Goal: Browse casually: Explore the website without a specific task or goal

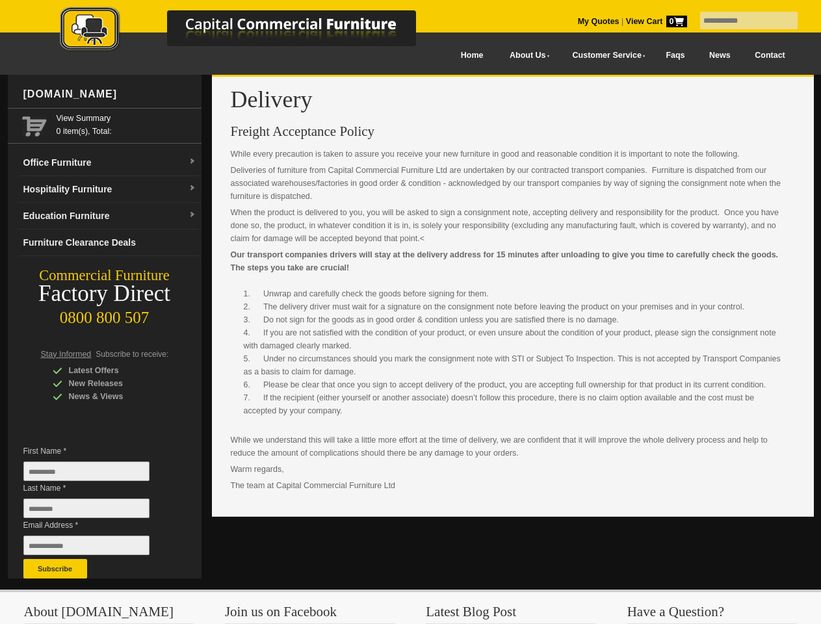
click at [741, 21] on input "text" at bounding box center [749, 21] width 98 height 18
click at [96, 512] on input "Last Name *" at bounding box center [86, 509] width 126 height 20
click at [55, 569] on button "Subscribe" at bounding box center [55, 569] width 64 height 20
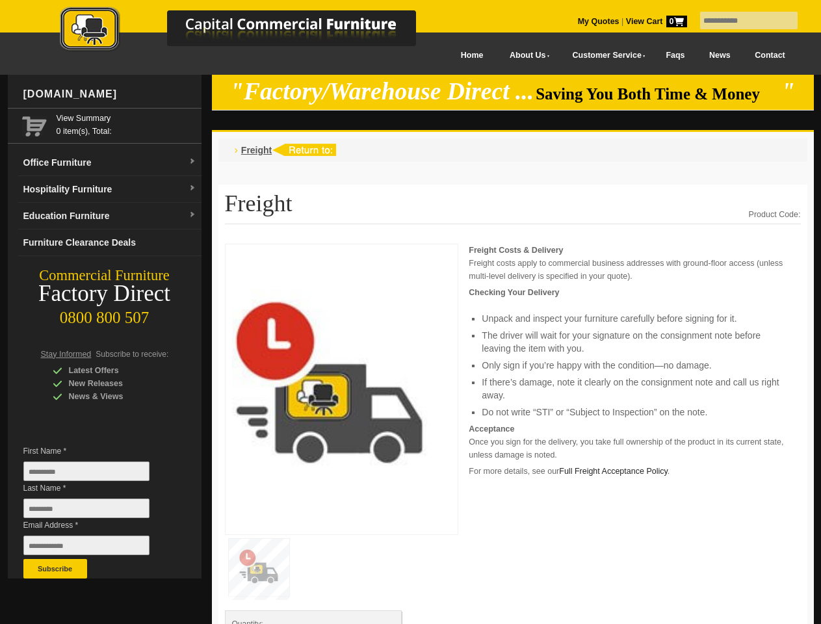
click at [741, 21] on input "text" at bounding box center [749, 21] width 98 height 18
click at [96, 512] on input "Last Name *" at bounding box center [86, 509] width 126 height 20
click at [55, 569] on button "Subscribe" at bounding box center [55, 569] width 64 height 20
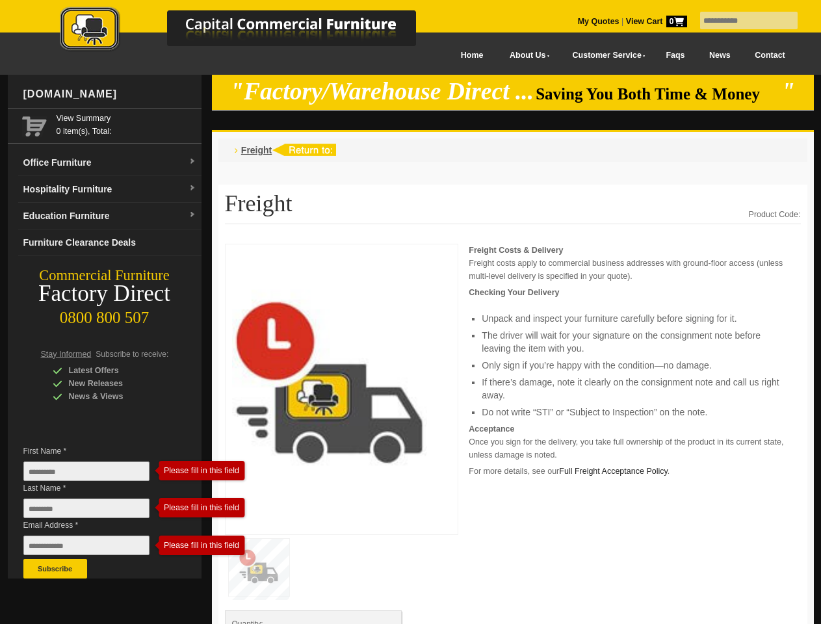
click at [513, 434] on p "Acceptance Once you sign for the delivery, you take full ownership of the produ…" at bounding box center [635, 442] width 332 height 39
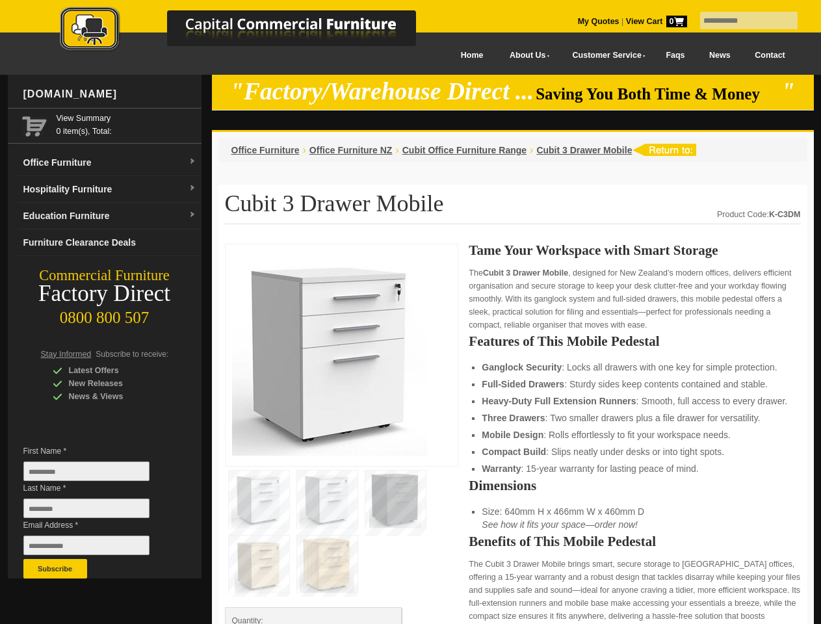
click at [741, 21] on input "text" at bounding box center [749, 21] width 98 height 18
click at [96, 512] on input "Last Name *" at bounding box center [86, 509] width 126 height 20
click at [55, 569] on button "Subscribe" at bounding box center [55, 569] width 64 height 20
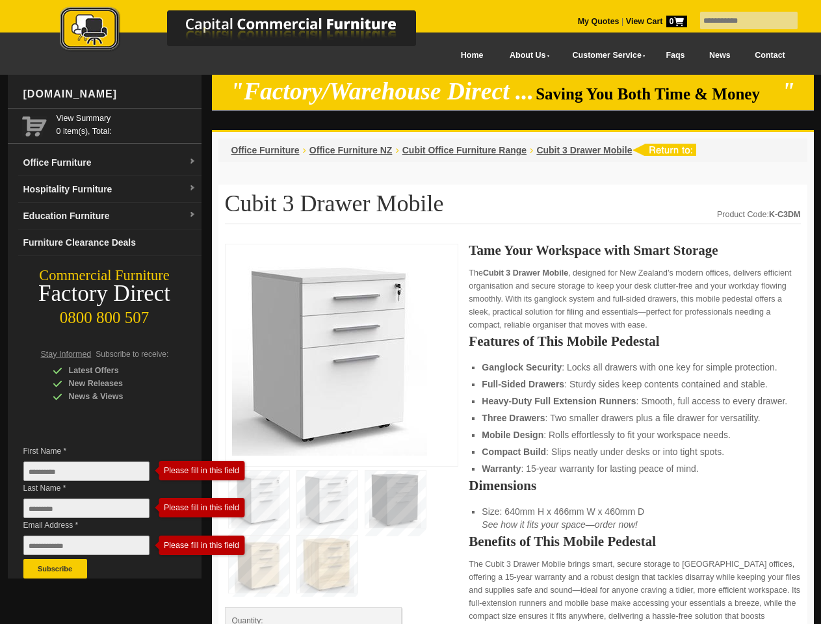
click at [513, 434] on strong "Mobile Design" at bounding box center [513, 435] width 62 height 10
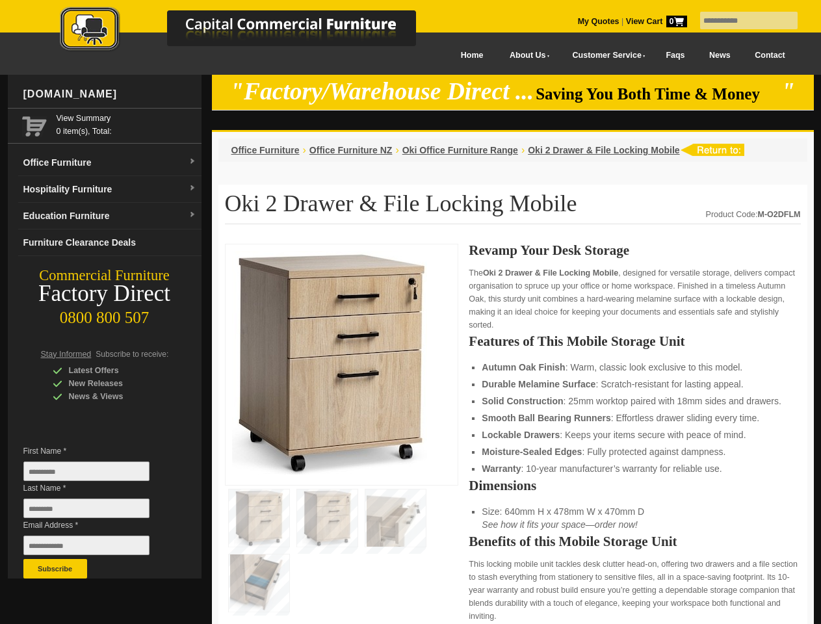
click at [741, 21] on input "text" at bounding box center [749, 21] width 98 height 18
click at [96, 512] on input "Last Name *" at bounding box center [86, 509] width 126 height 20
click at [55, 569] on button "Subscribe" at bounding box center [55, 569] width 64 height 20
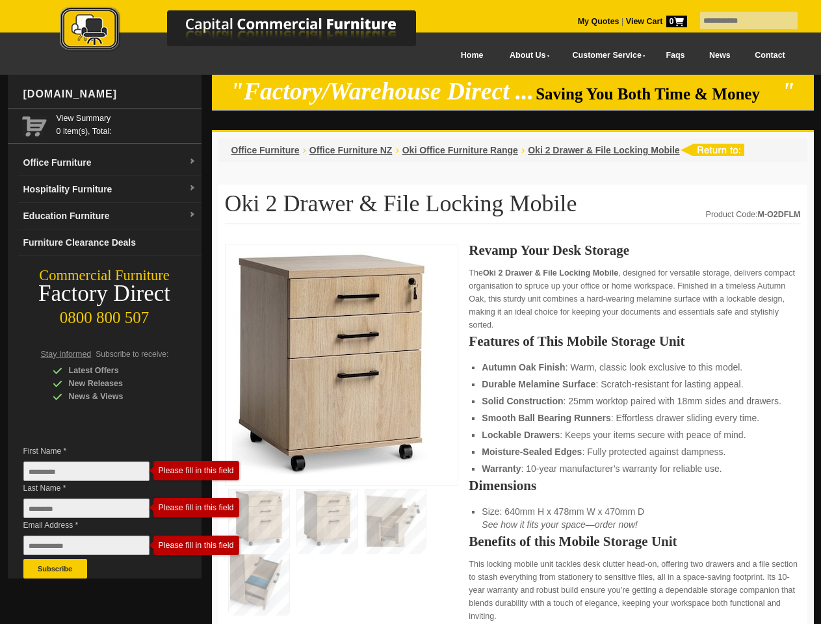
click at [513, 434] on strong "Lockable Drawers" at bounding box center [521, 435] width 78 height 10
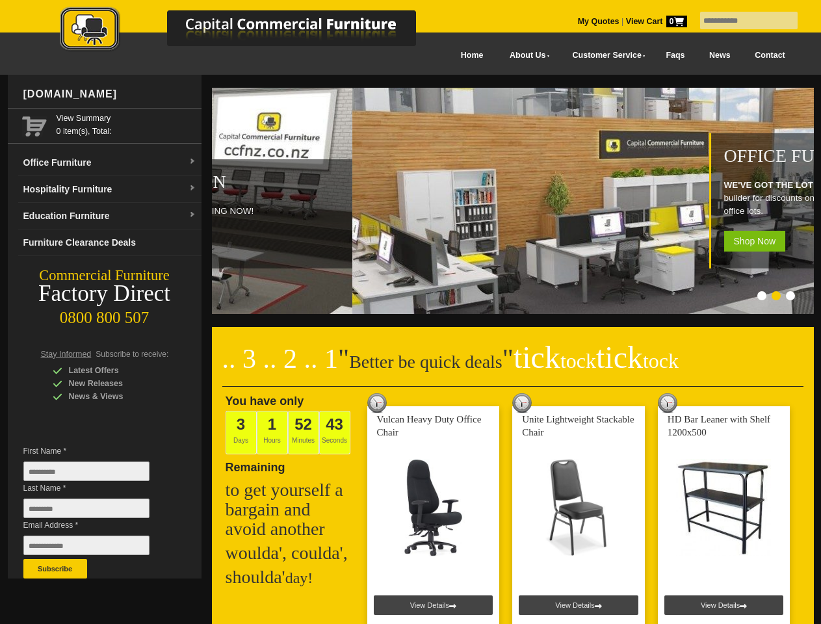
click at [741, 21] on input "text" at bounding box center [749, 21] width 98 height 18
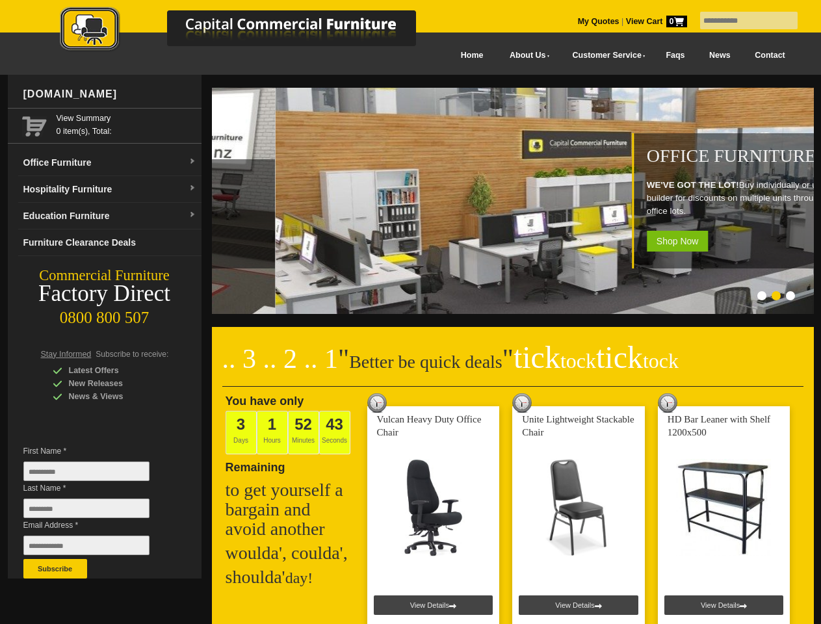
click at [96, 512] on input "Last Name *" at bounding box center [86, 509] width 126 height 20
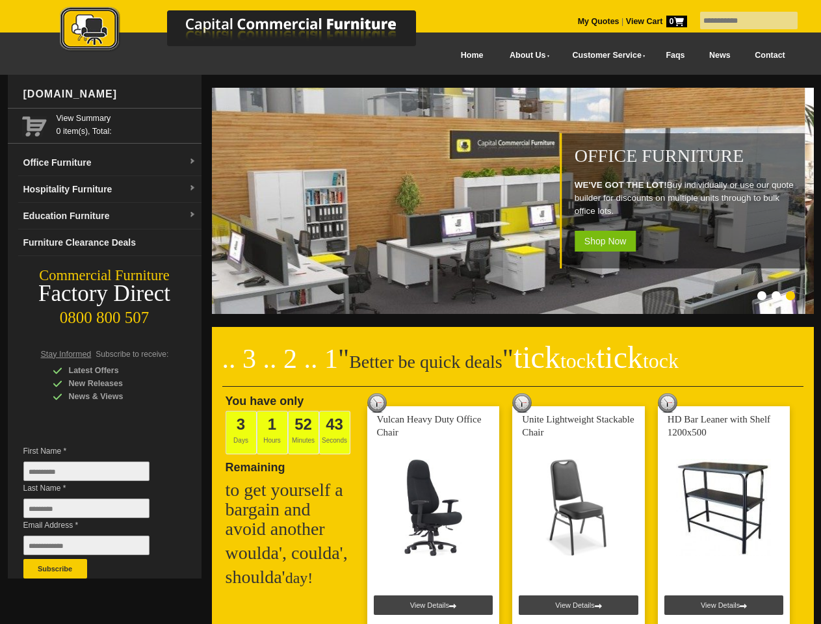
click at [55, 569] on button "Subscribe" at bounding box center [55, 569] width 64 height 20
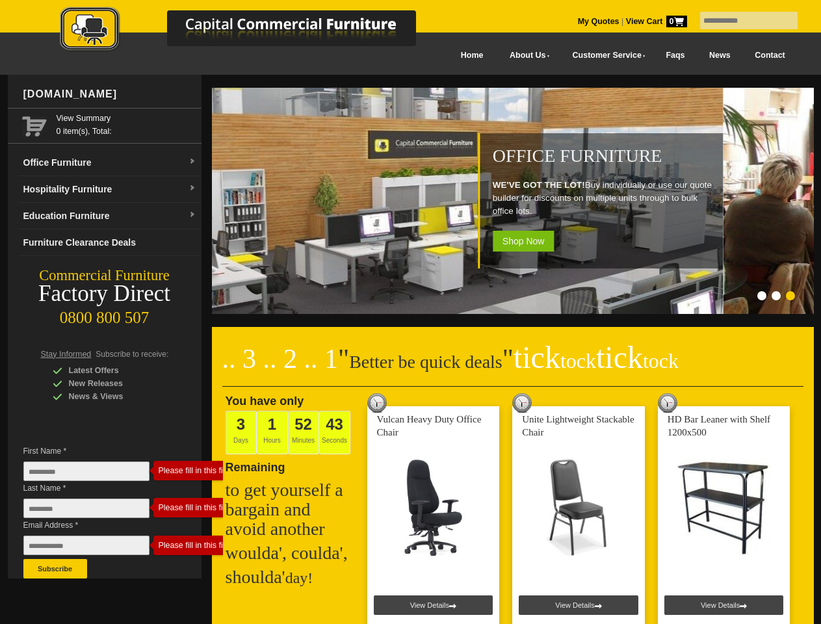
click at [497, 298] on ol at bounding box center [496, 297] width 609 height 13
